Goal: Information Seeking & Learning: Compare options

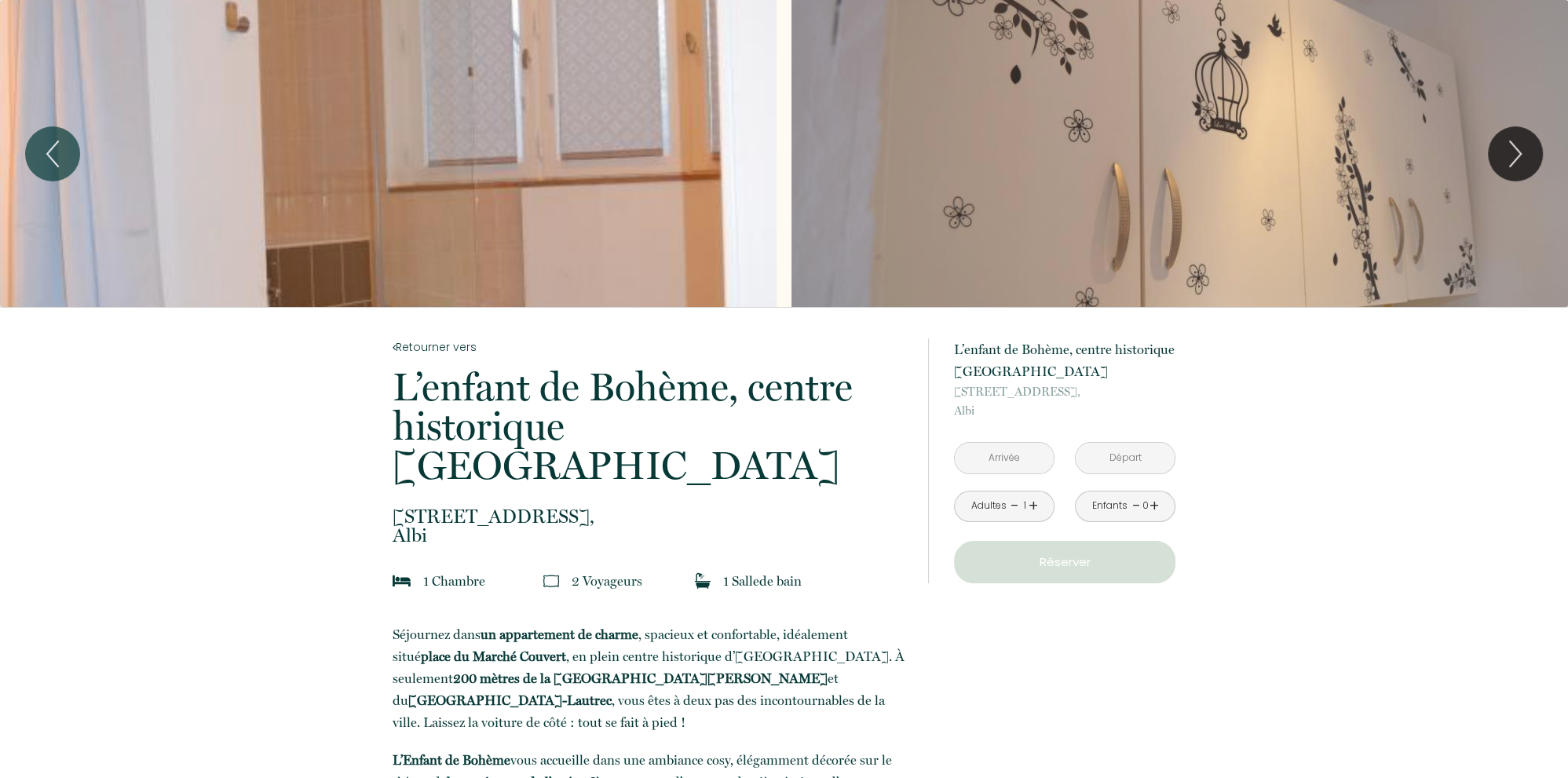
click at [1018, 463] on input "text" at bounding box center [1003, 458] width 99 height 31
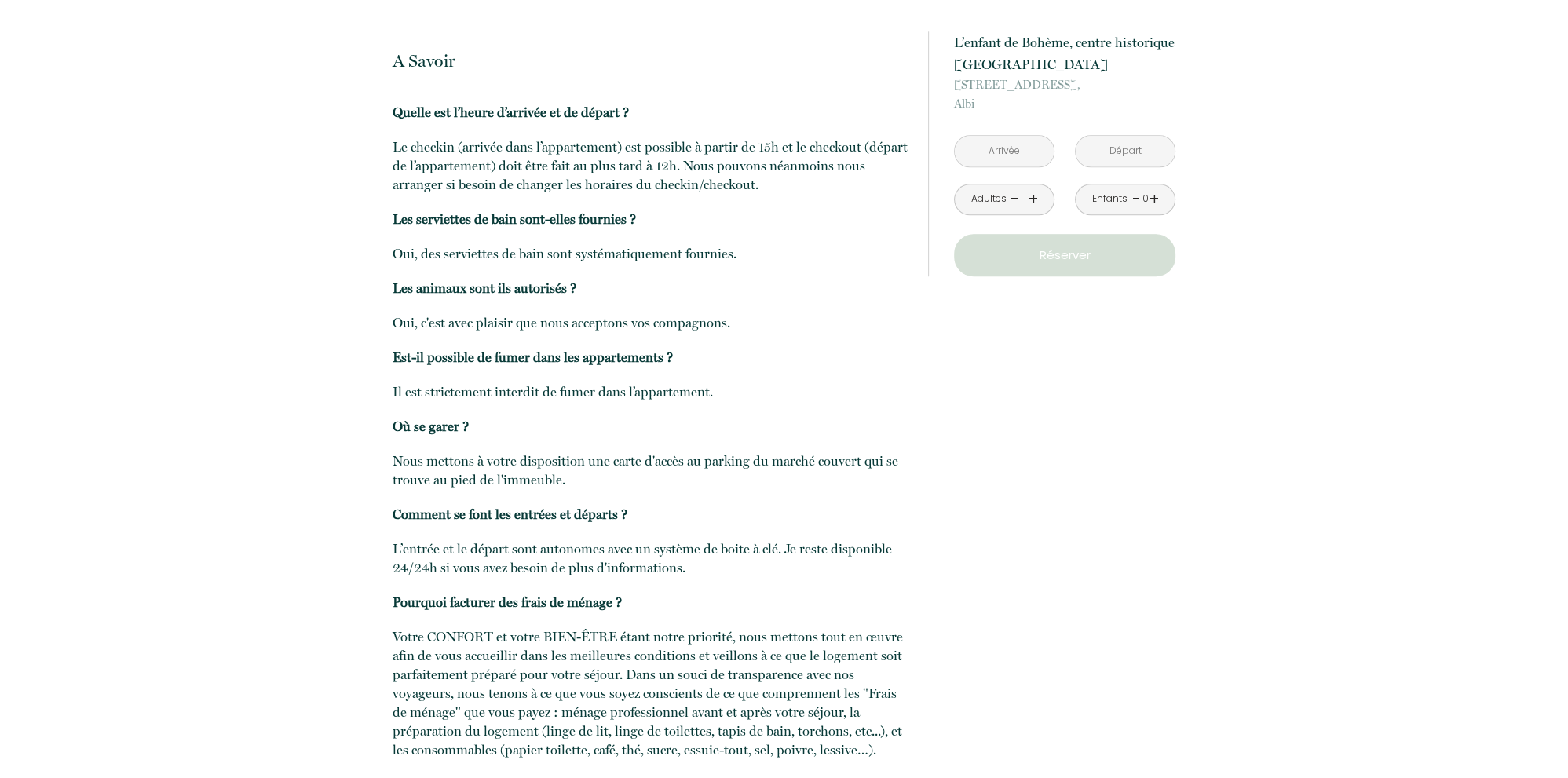
scroll to position [2512, 0]
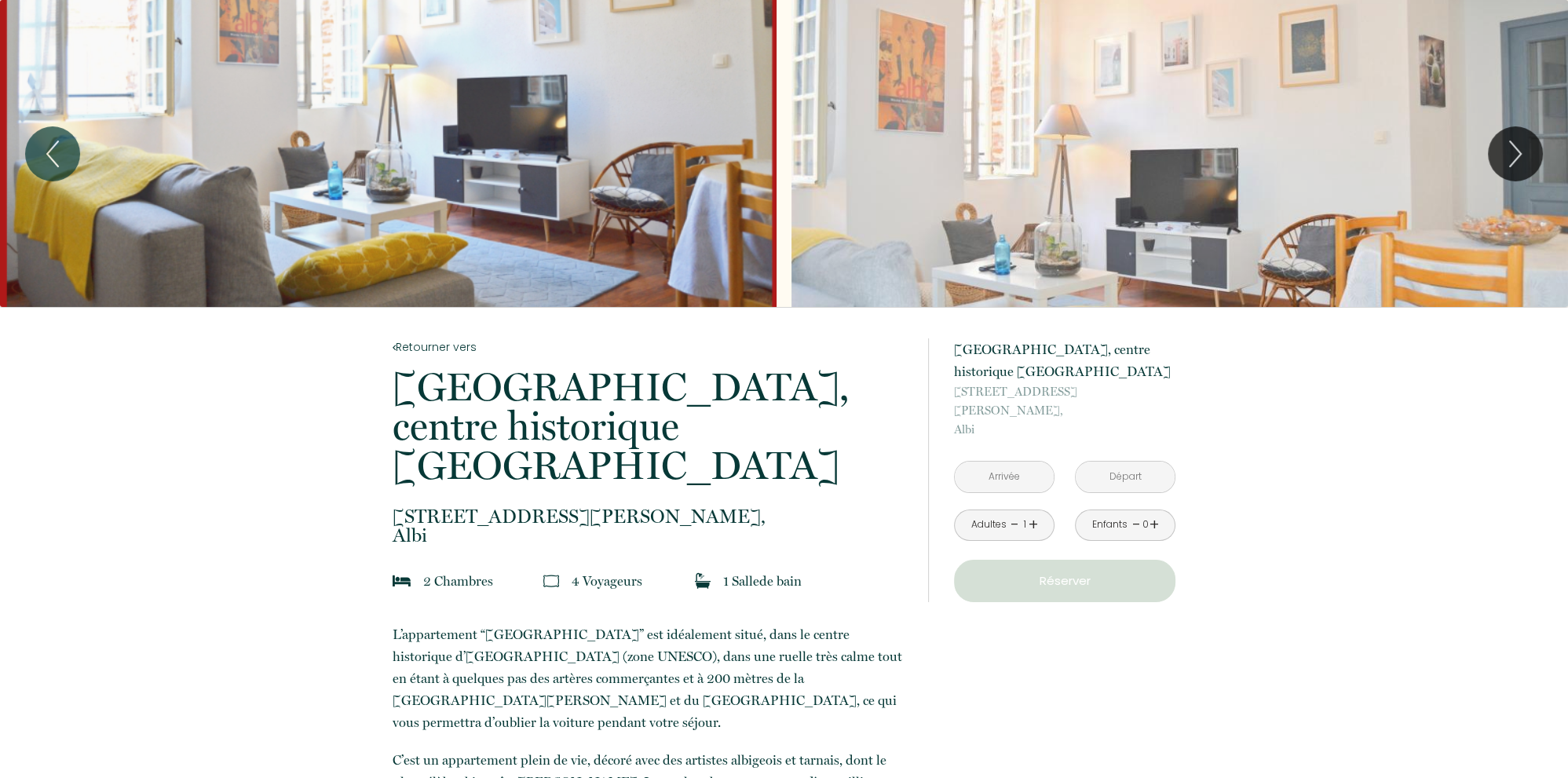
click at [981, 462] on input "text" at bounding box center [1003, 477] width 99 height 31
click at [1133, 462] on input "text" at bounding box center [1124, 477] width 99 height 31
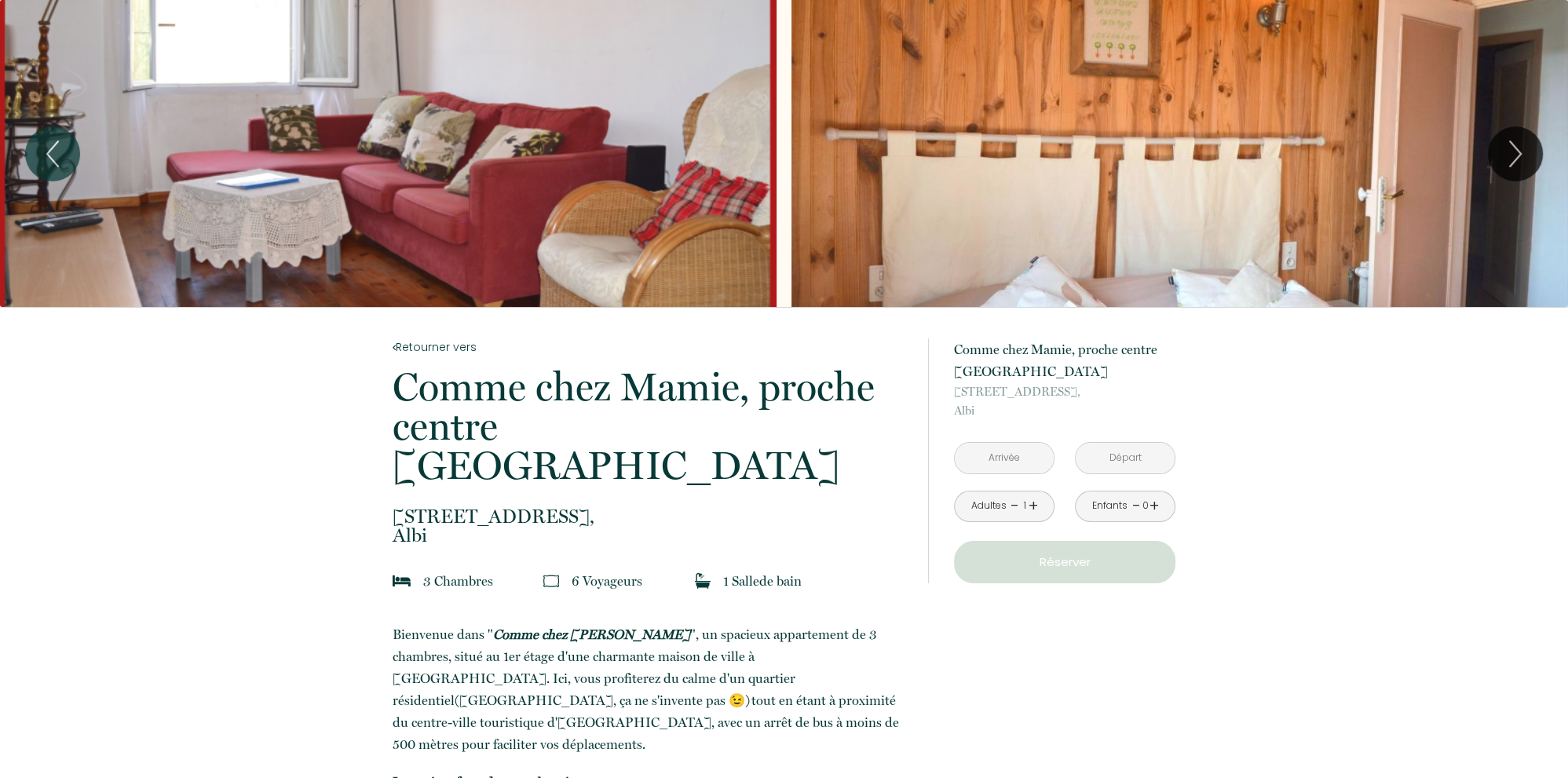
click at [989, 512] on div "Adultes" at bounding box center [988, 506] width 36 height 15
click at [1021, 508] on div "1" at bounding box center [1025, 506] width 8 height 15
click at [1043, 459] on input "text" at bounding box center [1003, 458] width 99 height 31
